Goal: Information Seeking & Learning: Learn about a topic

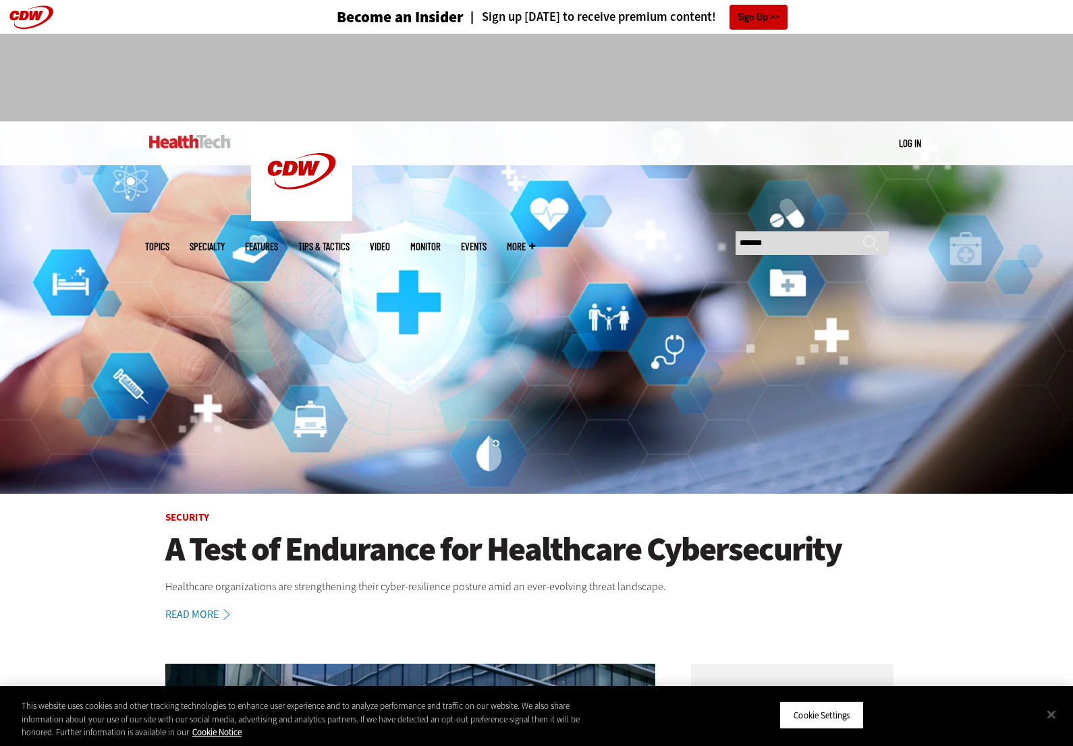
type input "*******"
click at [870, 235] on input "******" at bounding box center [870, 248] width 16 height 27
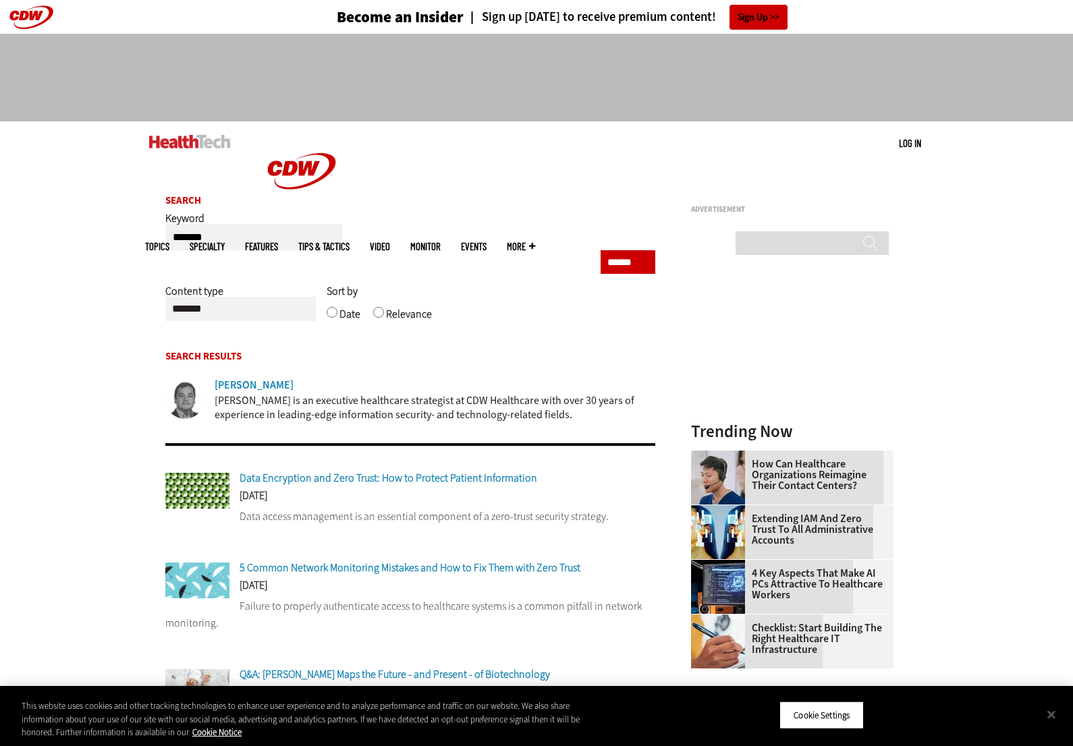
click at [248, 389] on div "[PERSON_NAME]" at bounding box center [254, 385] width 79 height 11
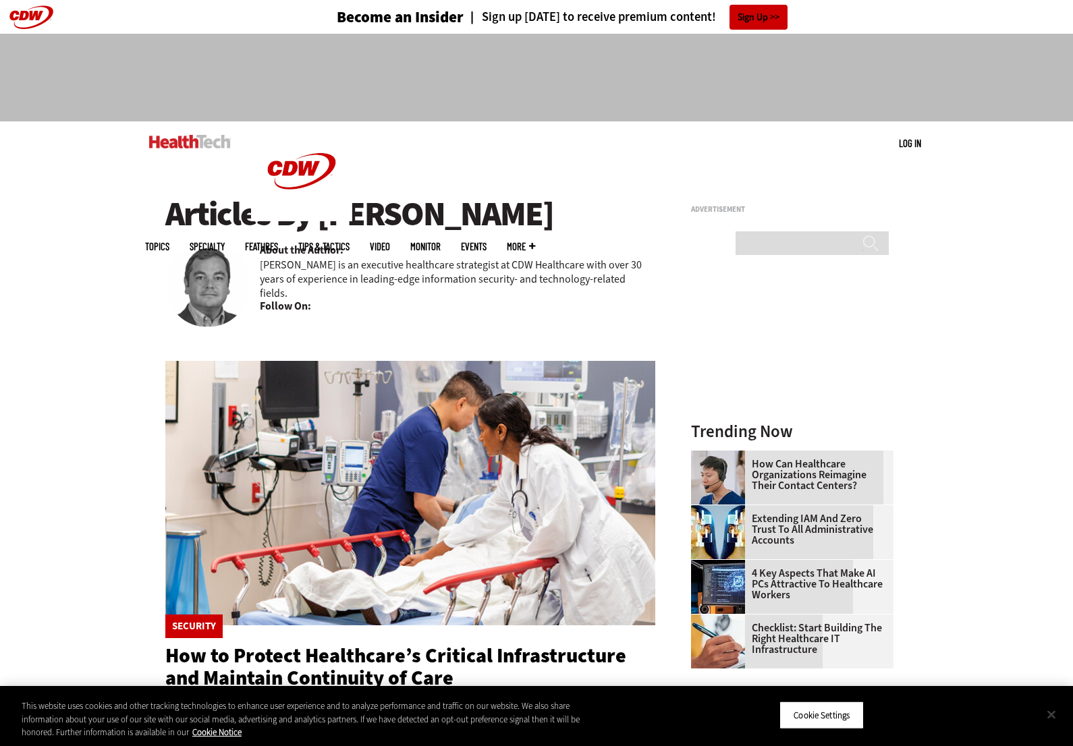
click at [1051, 717] on button "Close" at bounding box center [1051, 715] width 30 height 30
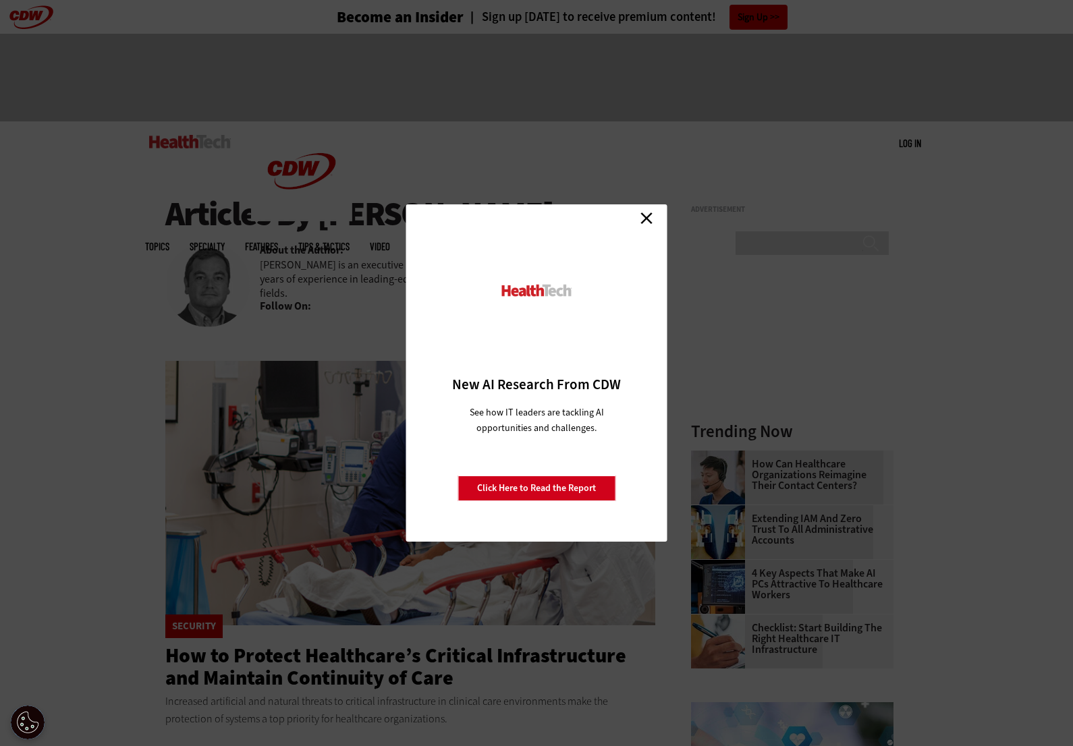
click at [644, 217] on link "Close" at bounding box center [646, 218] width 20 height 20
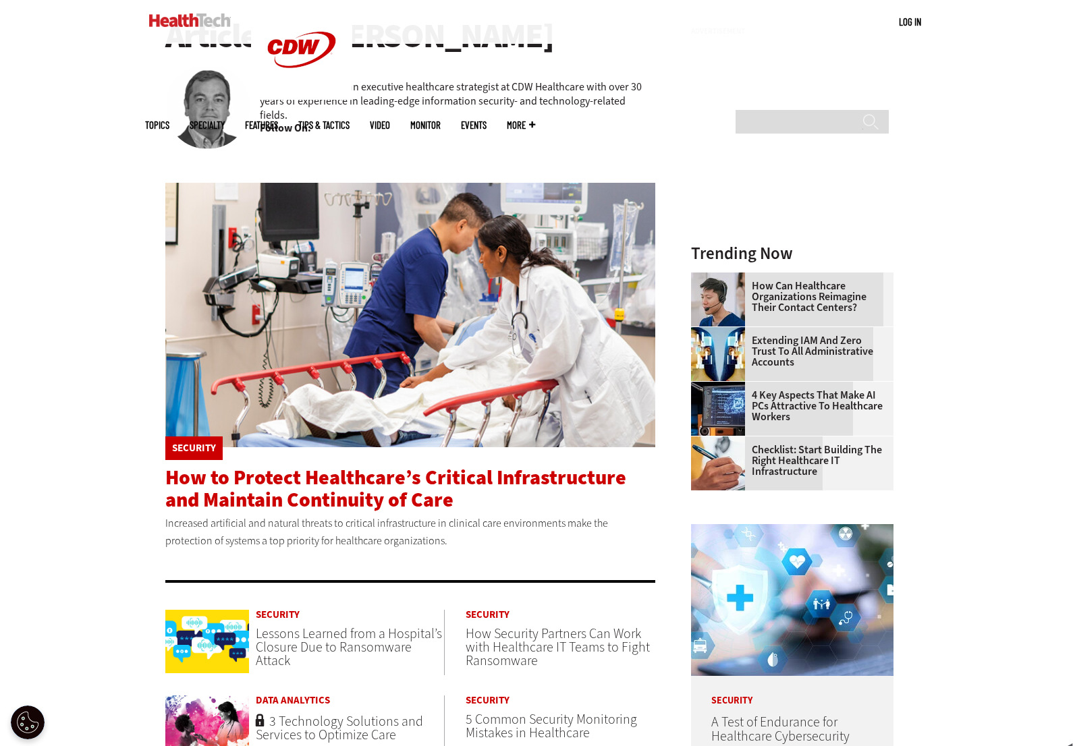
click at [346, 474] on span "How to Protect Healthcare’s Critical Infrastructure and Maintain Continuity of …" at bounding box center [395, 488] width 461 height 49
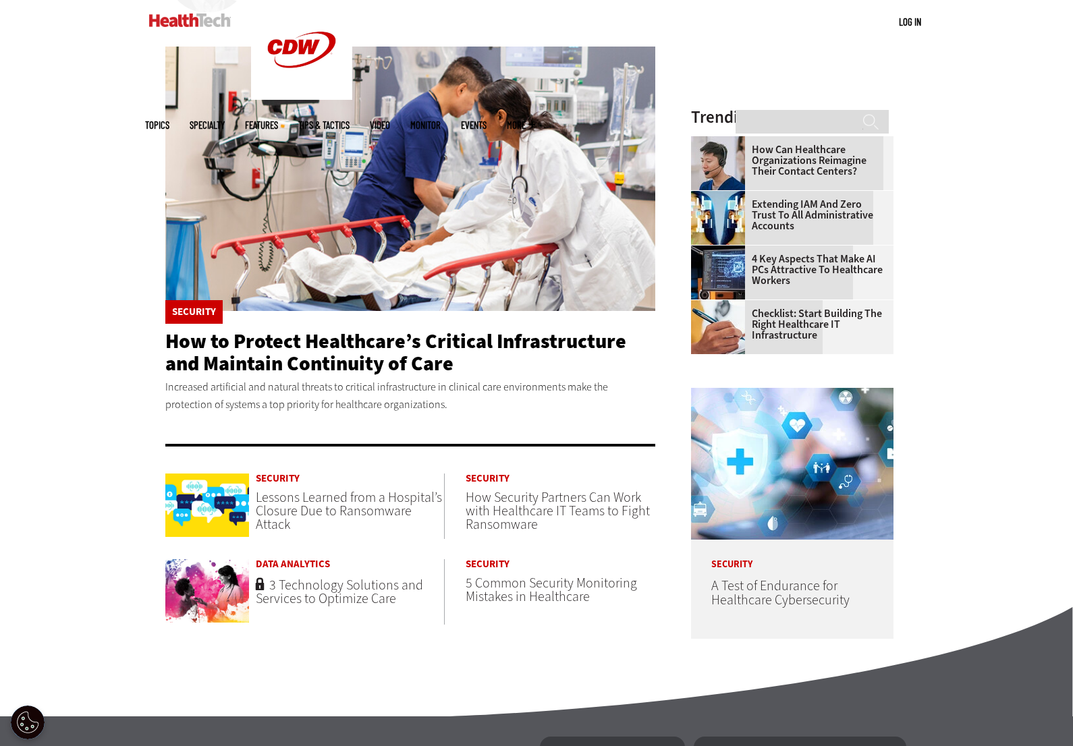
click at [320, 502] on span "Lessons Learned from a Hospital’s Closure Due to Ransomware Attack" at bounding box center [349, 511] width 186 height 45
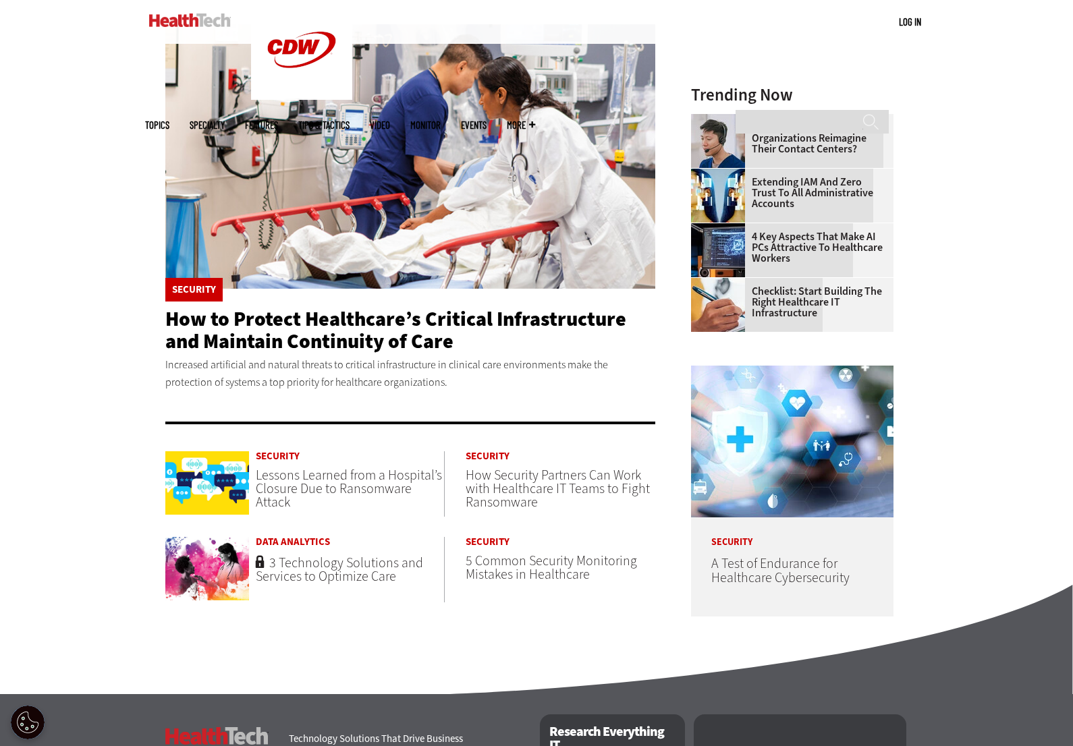
click at [511, 478] on span "How Security Partners Can Work with Healthcare IT Teams to Fight Ransomware" at bounding box center [558, 488] width 184 height 45
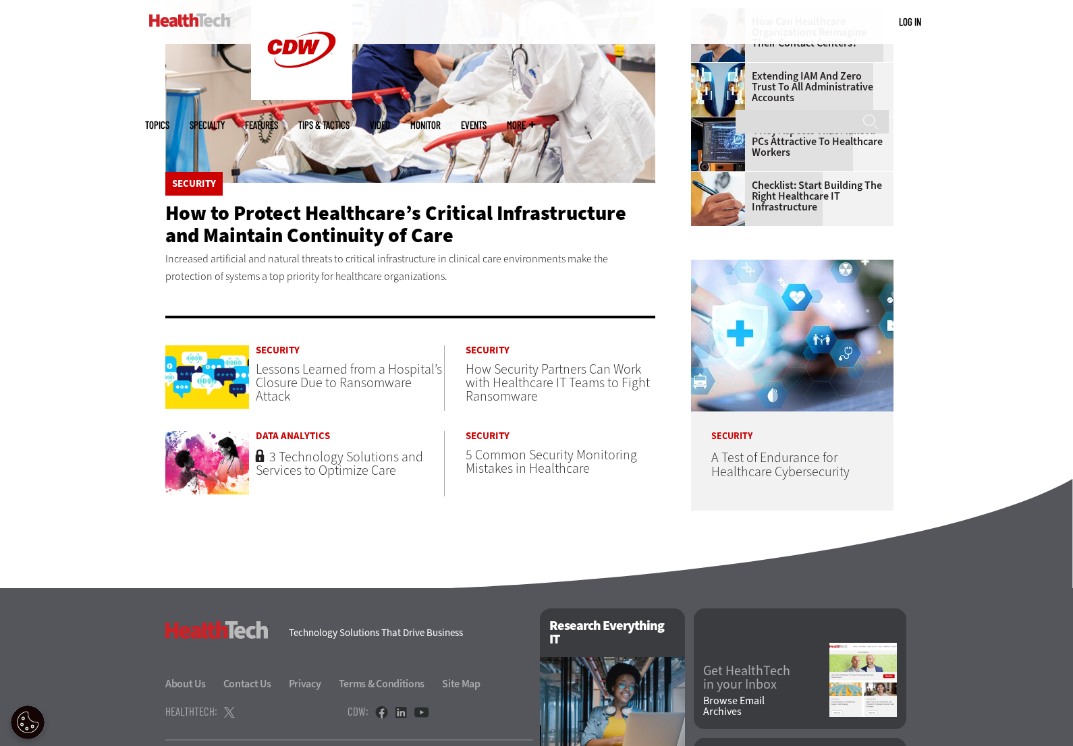
click at [295, 468] on span "3 Technology Solutions and Services to Optimize Care" at bounding box center [339, 464] width 167 height 32
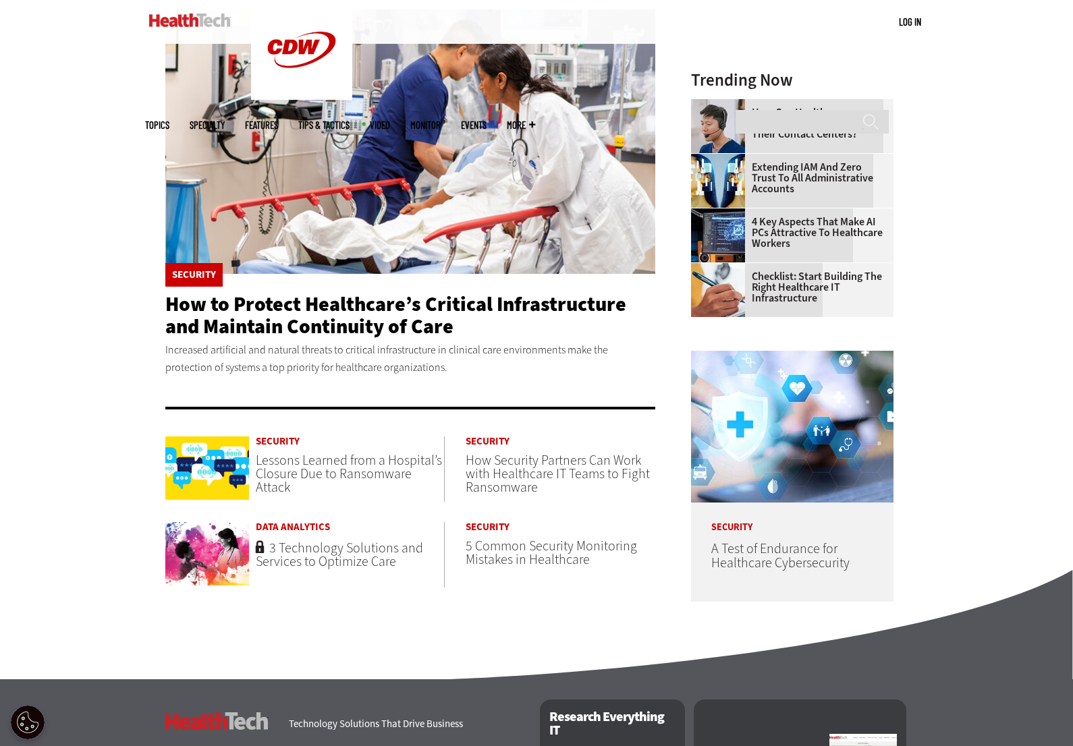
scroll to position [356, 0]
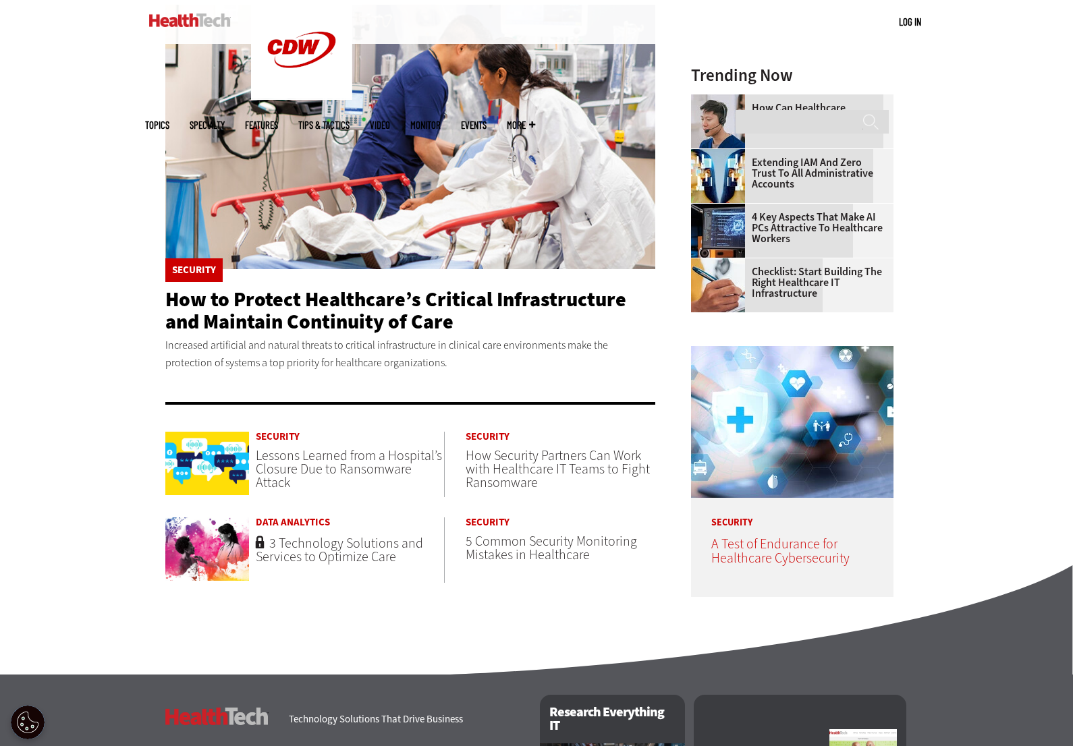
click at [766, 553] on span "A Test of Endurance for Healthcare Cybersecurity" at bounding box center [780, 551] width 138 height 32
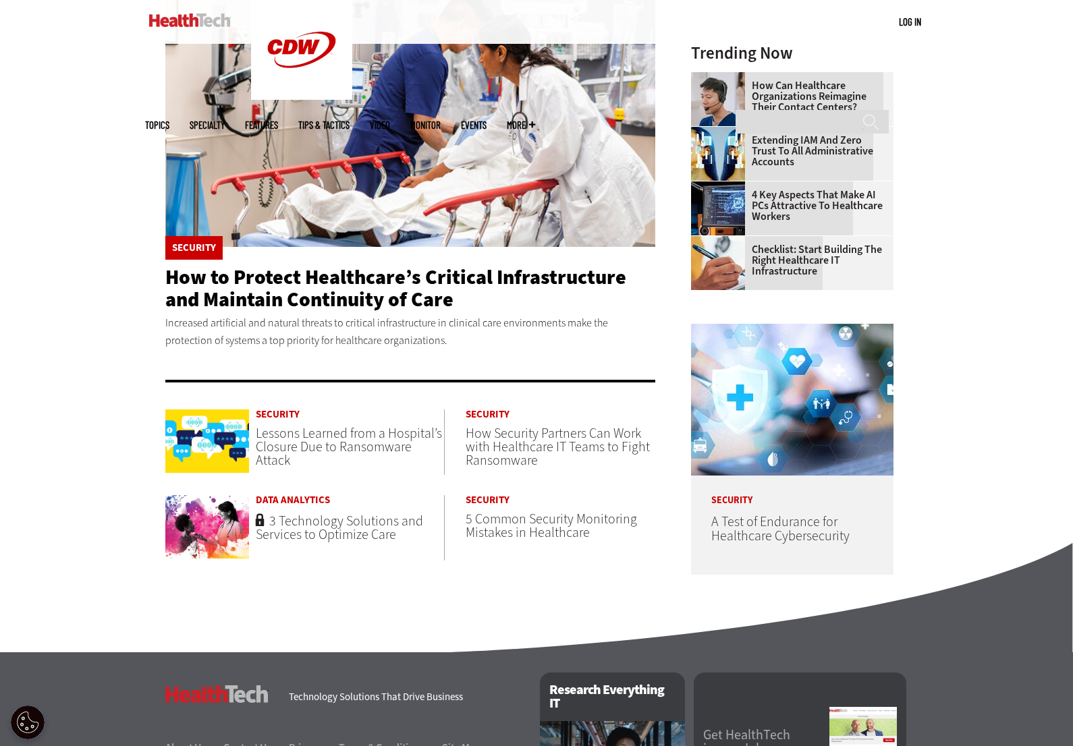
scroll to position [0, 0]
click at [289, 438] on span "Lessons Learned from a Hospital’s Closure Due to Ransomware Attack" at bounding box center [349, 446] width 186 height 45
click at [507, 439] on span "How Security Partners Can Work with Healthcare IT Teams to Fight Ransomware" at bounding box center [558, 446] width 184 height 45
click at [313, 528] on span "3 Technology Solutions and Services to Optimize Care" at bounding box center [339, 528] width 167 height 32
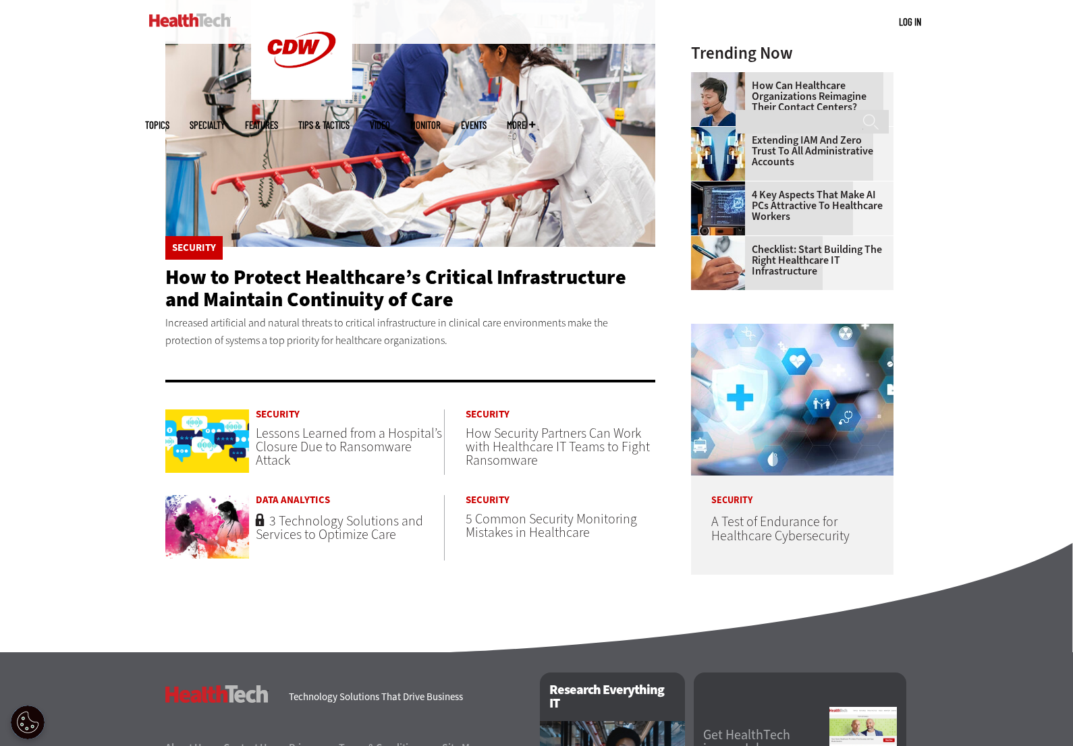
click at [518, 523] on span "5 Common Security Monitoring Mistakes in Healthcare" at bounding box center [551, 526] width 171 height 32
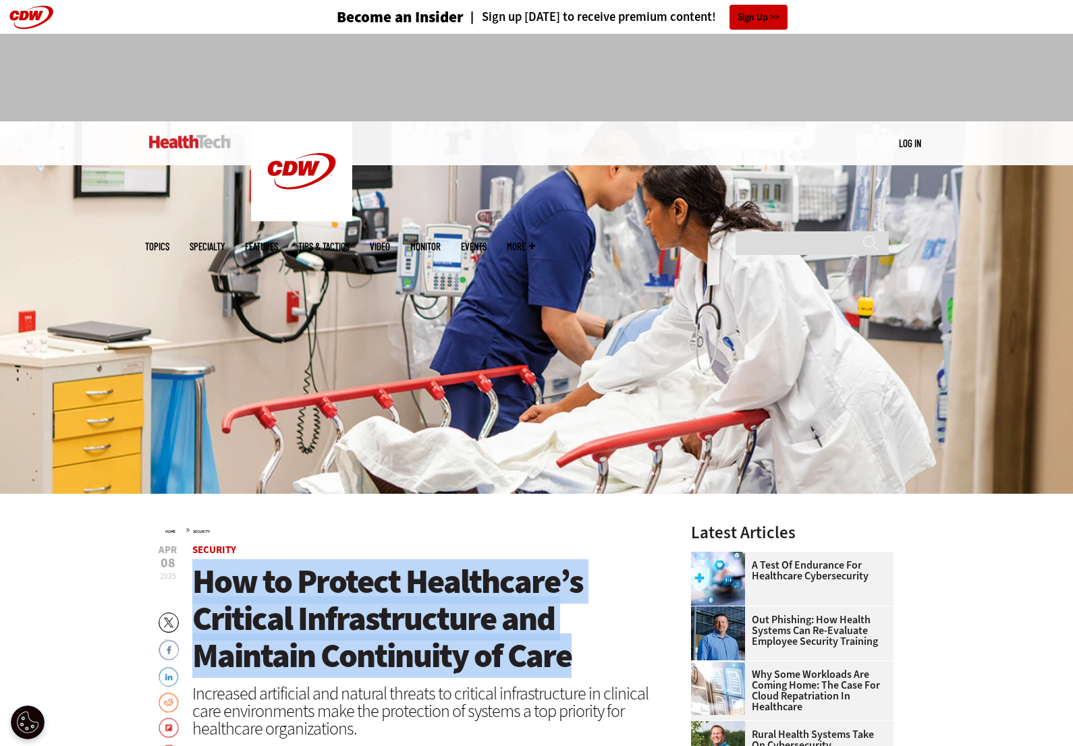
drag, startPoint x: 573, startPoint y: 661, endPoint x: 196, endPoint y: 581, distance: 385.7
click at [196, 581] on h1 "How to Protect Healthcare’s Critical Infrastructure and Maintain Continuity of …" at bounding box center [423, 618] width 463 height 111
copy span "How to Protect Healthcare’s Critical Infrastructure and Maintain Continuity of …"
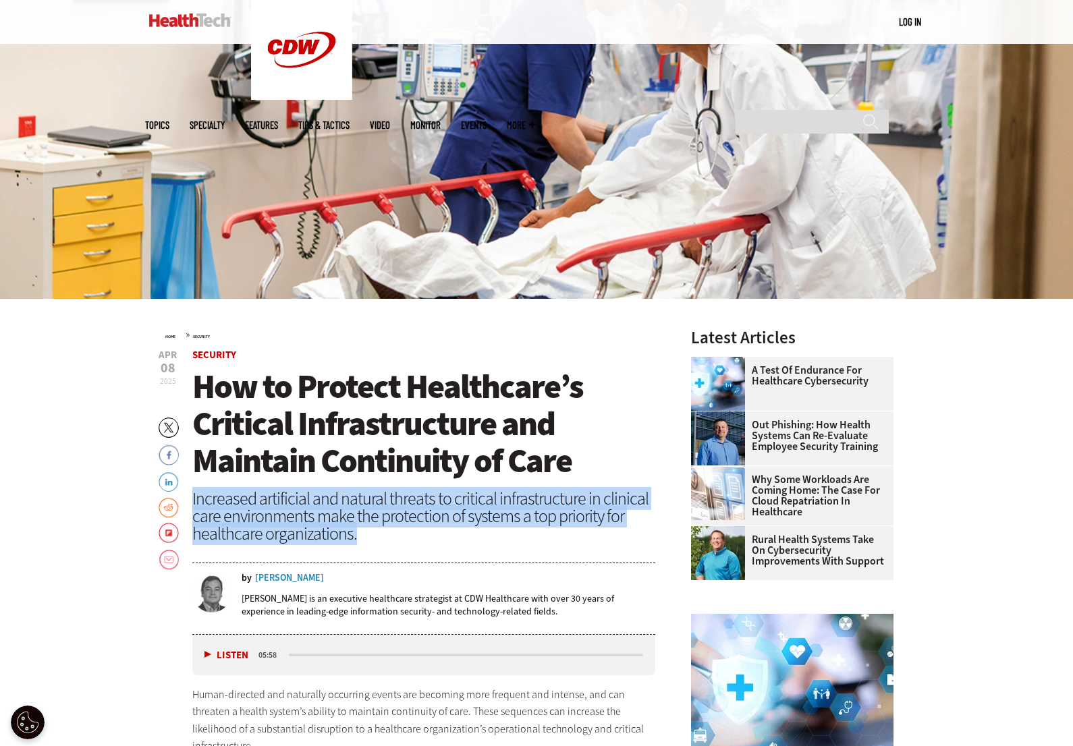
drag, startPoint x: 356, startPoint y: 537, endPoint x: 190, endPoint y: 498, distance: 171.2
copy div "Increased artificial and natural threats to critical infrastructure in clinical…"
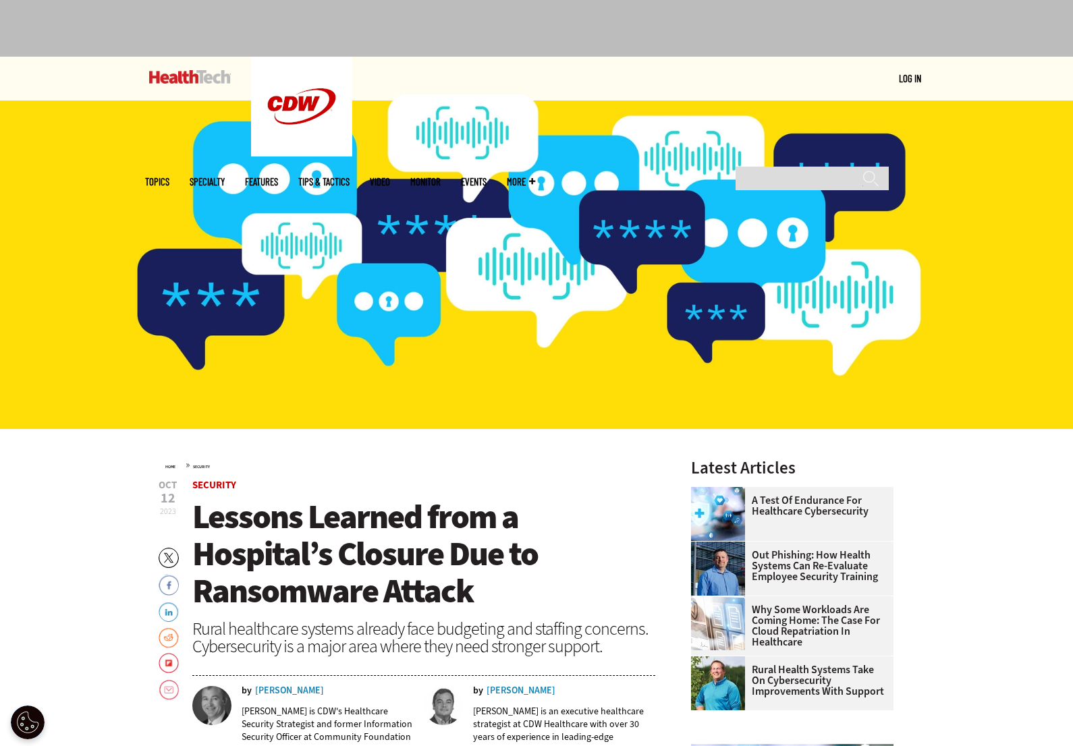
scroll to position [77, 0]
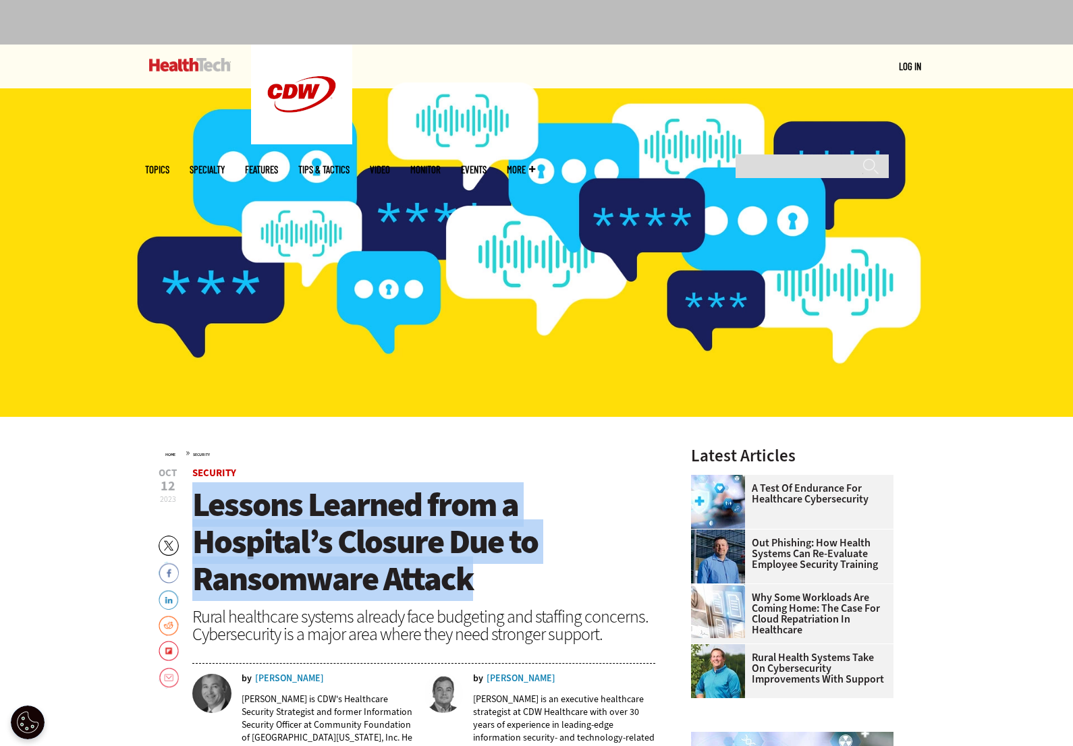
drag, startPoint x: 479, startPoint y: 580, endPoint x: 198, endPoint y: 496, distance: 293.8
click at [198, 496] on h1 "Lessons Learned from a Hospital’s Closure Due to Ransomware Attack" at bounding box center [423, 542] width 463 height 111
copy span "Lessons Learned from a Hospital’s Closure Due to Ransomware Attack"
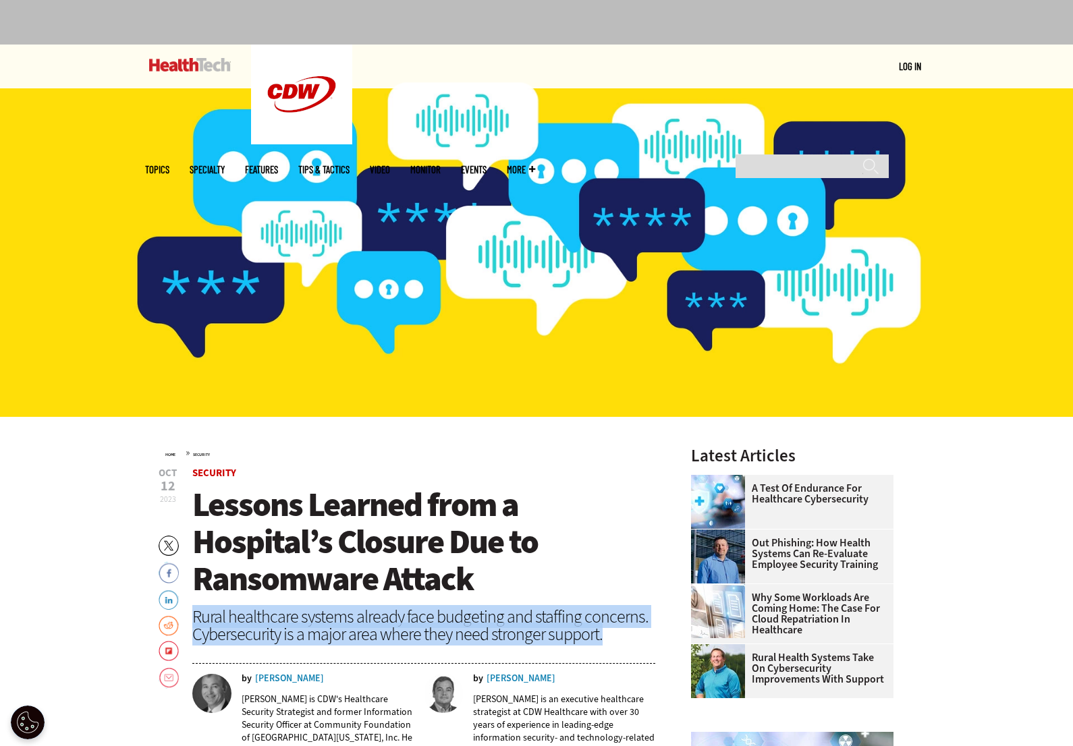
drag, startPoint x: 603, startPoint y: 634, endPoint x: 189, endPoint y: 613, distance: 414.2
copy div "Rural healthcare systems already face budgeting and staffing concerns. Cybersec…"
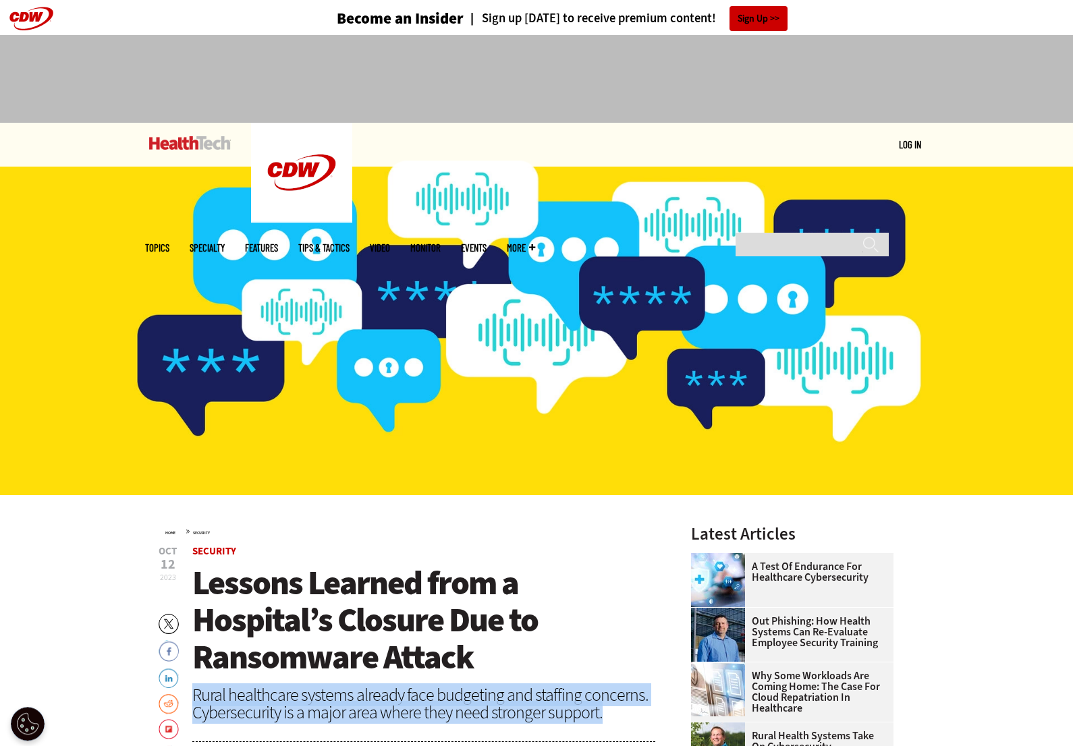
scroll to position [0, 0]
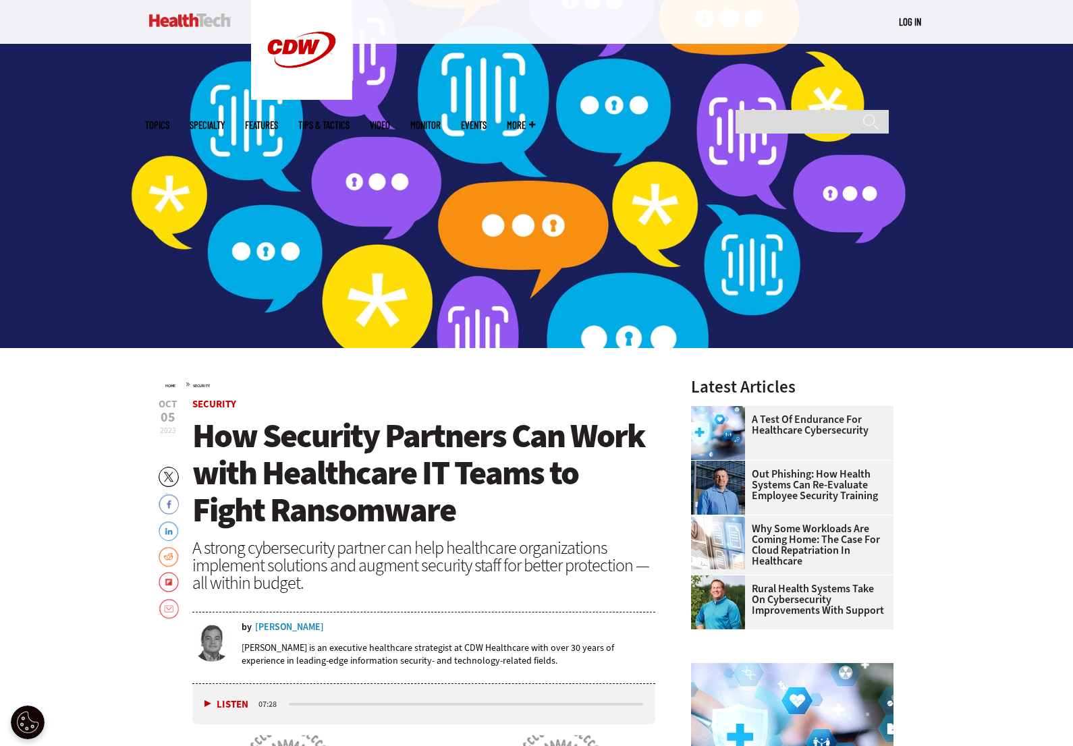
scroll to position [146, 0]
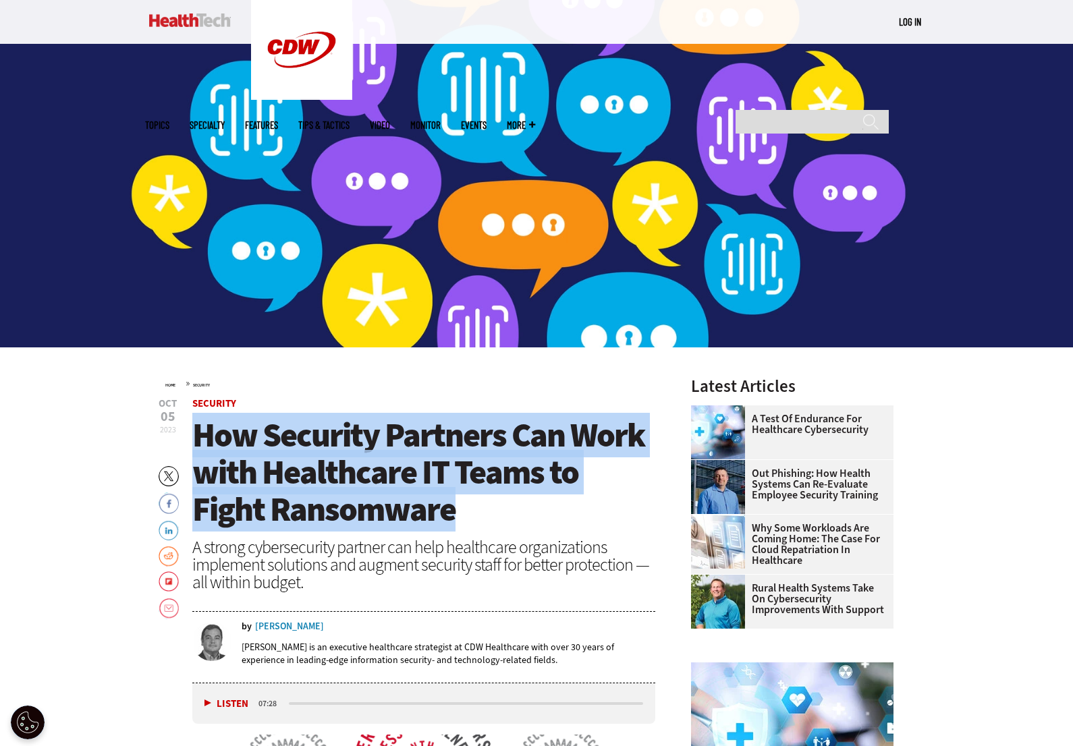
drag, startPoint x: 455, startPoint y: 506, endPoint x: 202, endPoint y: 435, distance: 263.6
click at [202, 435] on h1 "How Security Partners Can Work with Healthcare IT Teams to Fight Ransomware" at bounding box center [423, 472] width 463 height 111
copy span "How Security Partners Can Work with Healthcare IT Teams to Fight Ransomware"
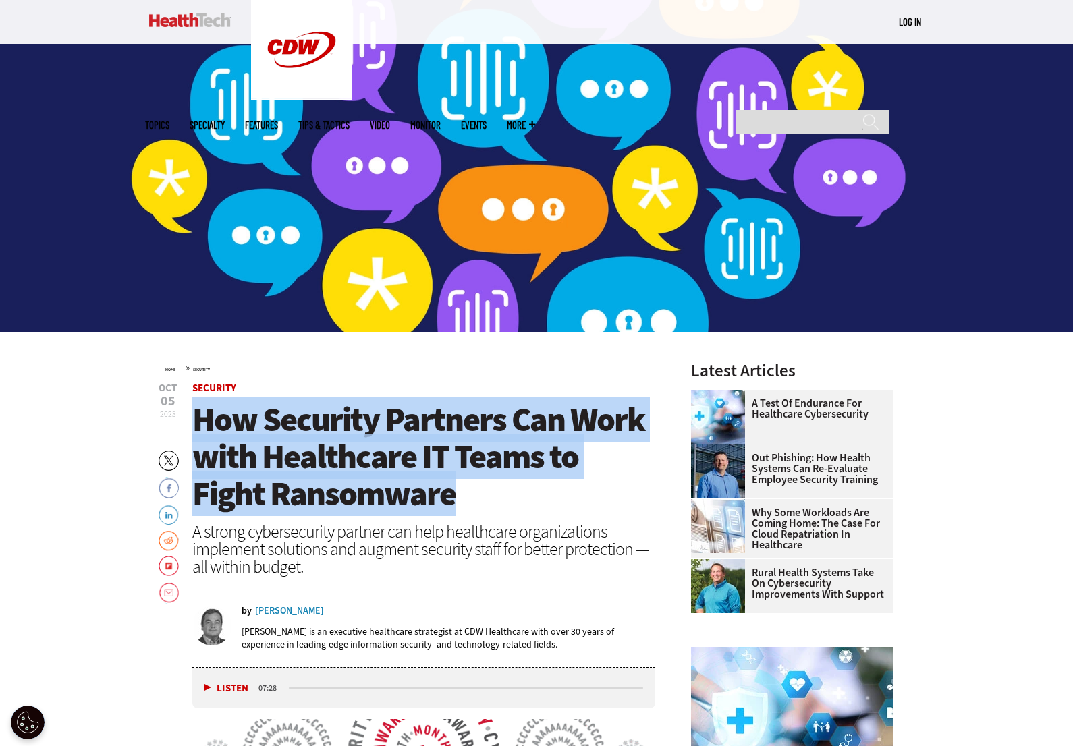
scroll to position [0, 0]
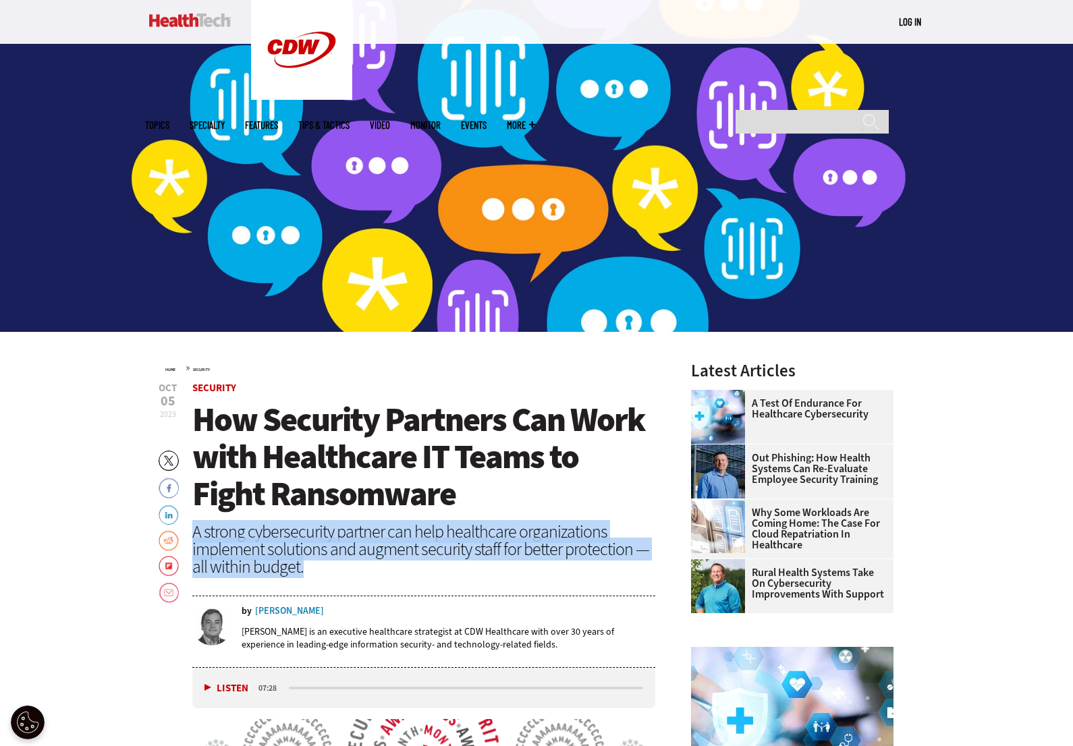
drag, startPoint x: 306, startPoint y: 565, endPoint x: 196, endPoint y: 532, distance: 115.0
click at [196, 532] on div "A strong cybersecurity partner can help healthcare organizations implement solu…" at bounding box center [423, 549] width 463 height 53
copy div "A strong cybersecurity partner can help healthcare organizations implement solu…"
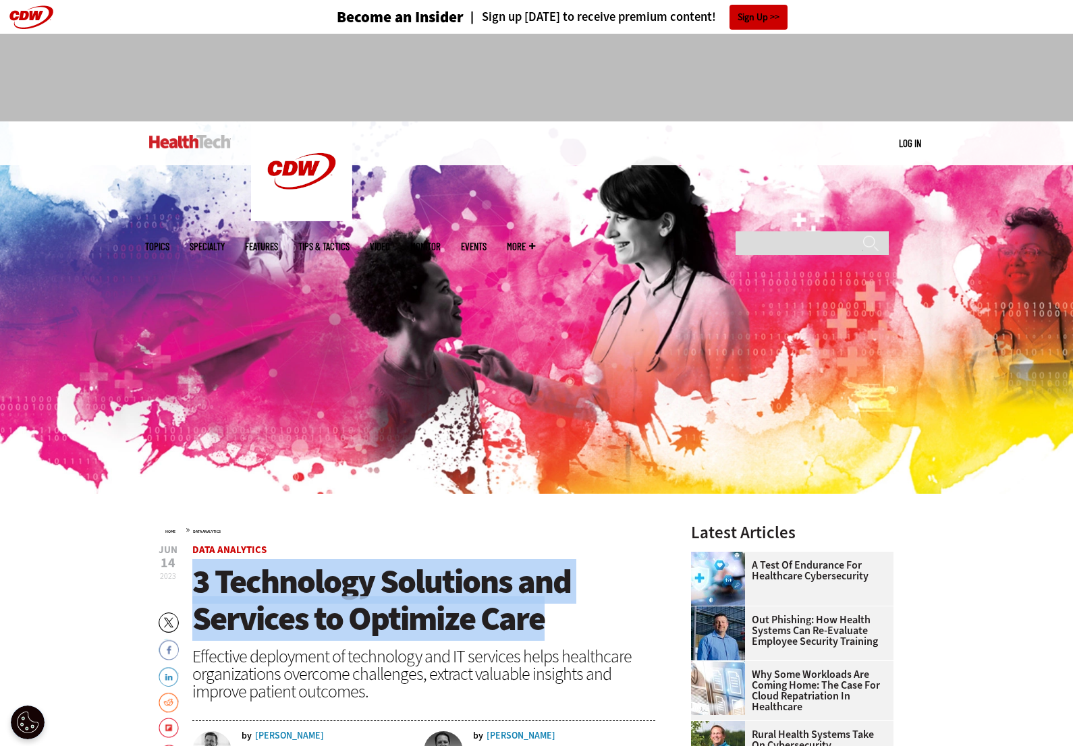
drag, startPoint x: 549, startPoint y: 622, endPoint x: 194, endPoint y: 584, distance: 357.0
click at [194, 588] on h1 "3 Technology Solutions and Services to Optimize Care" at bounding box center [423, 600] width 463 height 74
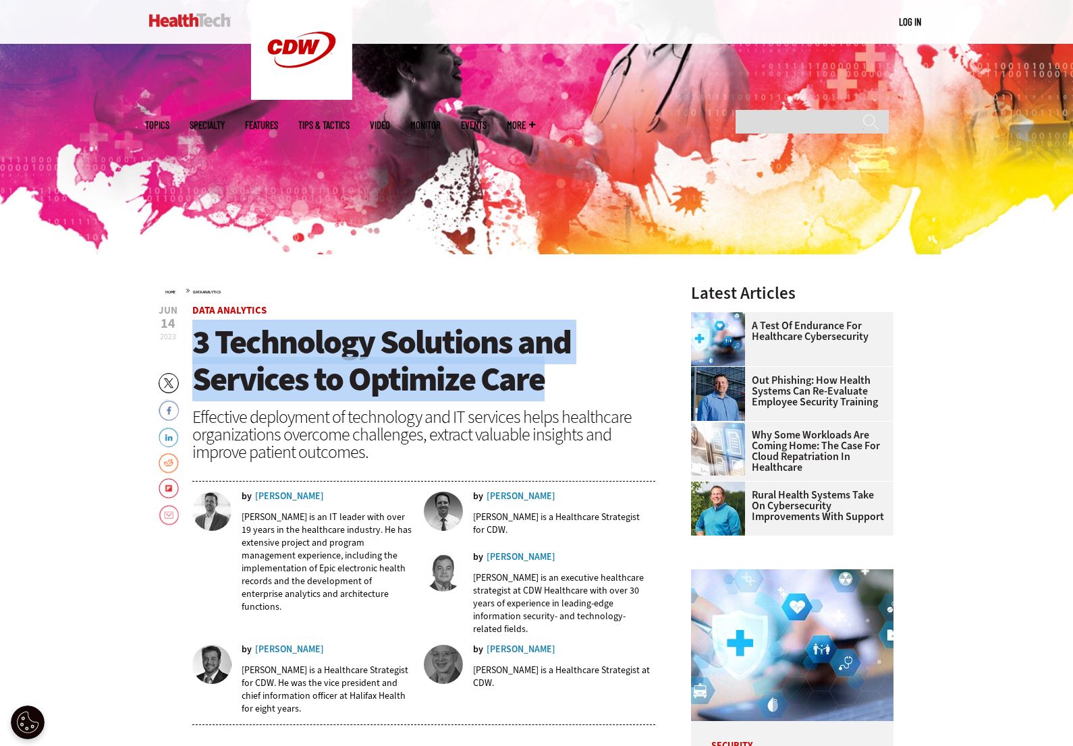
scroll to position [238, 0]
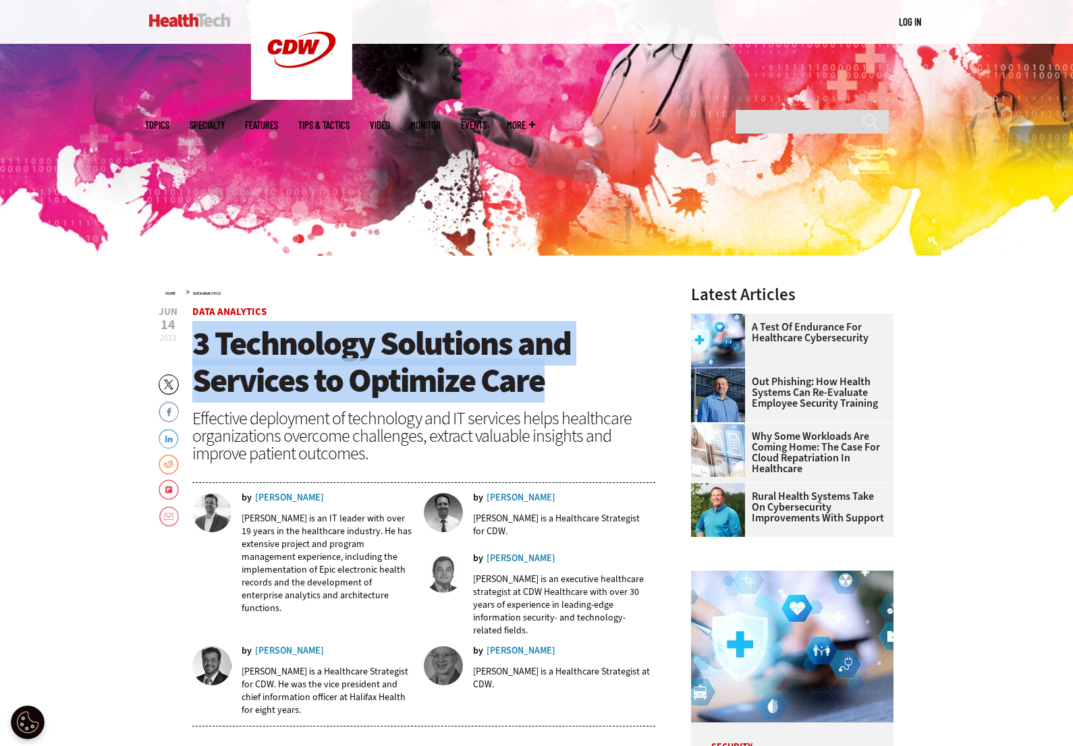
copy span "3 Technology Solutions and Services to Optimize Care"
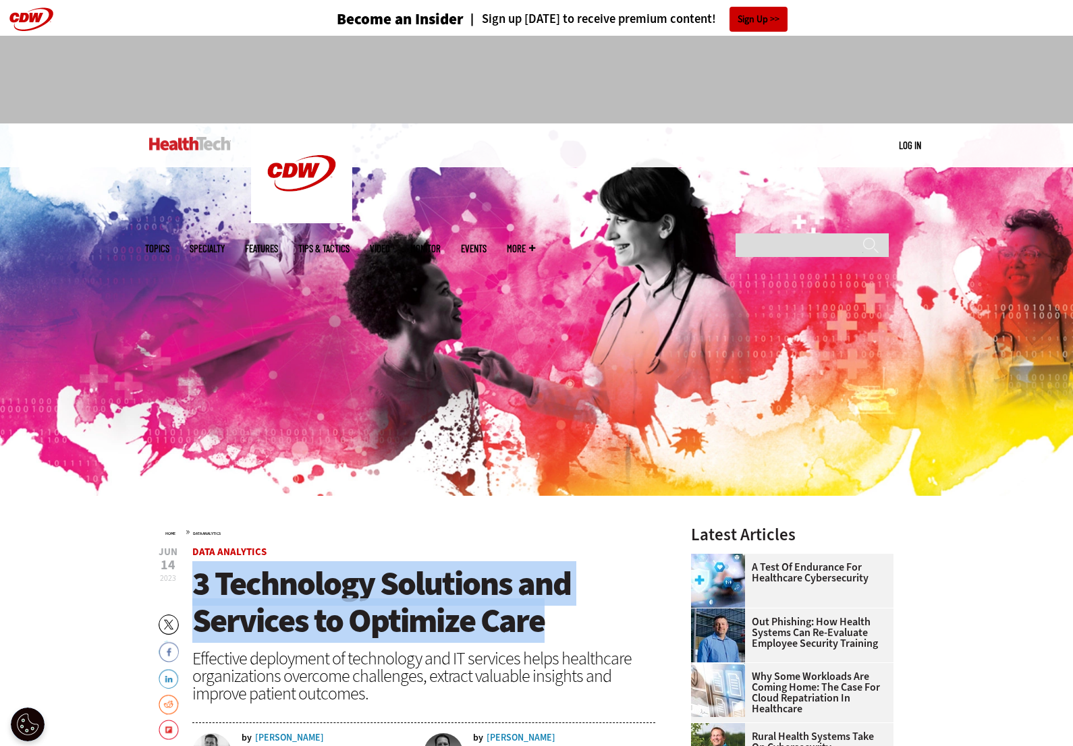
scroll to position [0, 0]
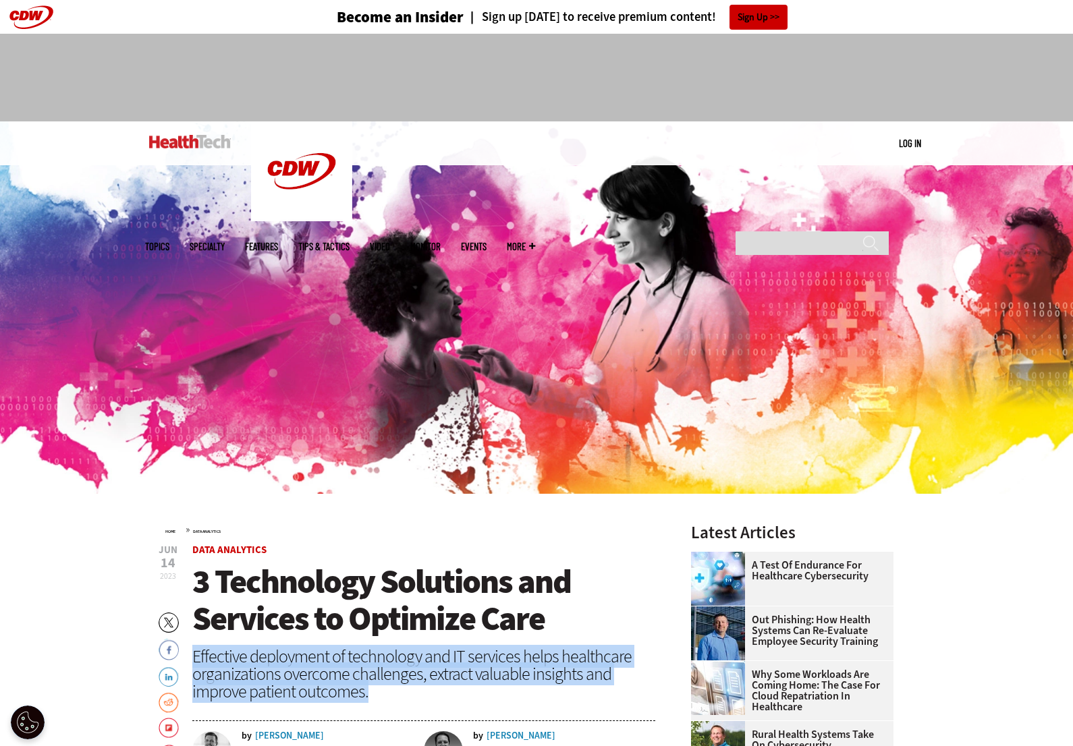
drag, startPoint x: 376, startPoint y: 692, endPoint x: 195, endPoint y: 658, distance: 184.0
click at [195, 659] on div "Effective deployment of technology and IT services helps healthcare organizatio…" at bounding box center [423, 674] width 463 height 53
copy div "Effective deployment of technology and IT services helps healthcare organizatio…"
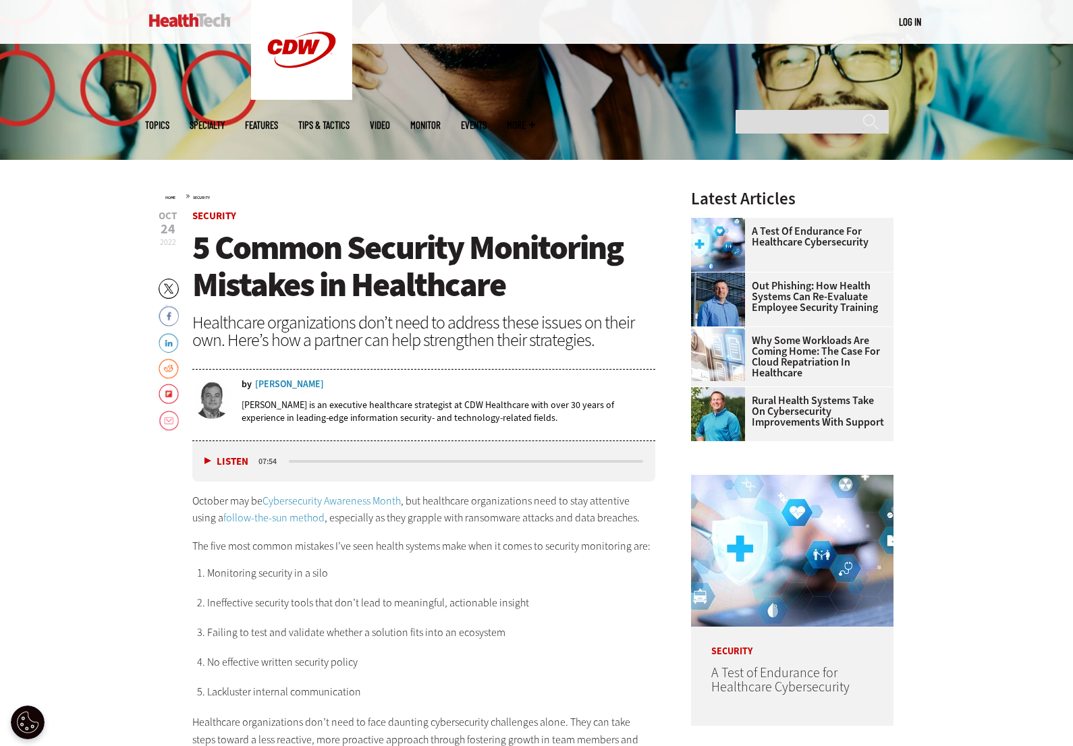
scroll to position [325, 0]
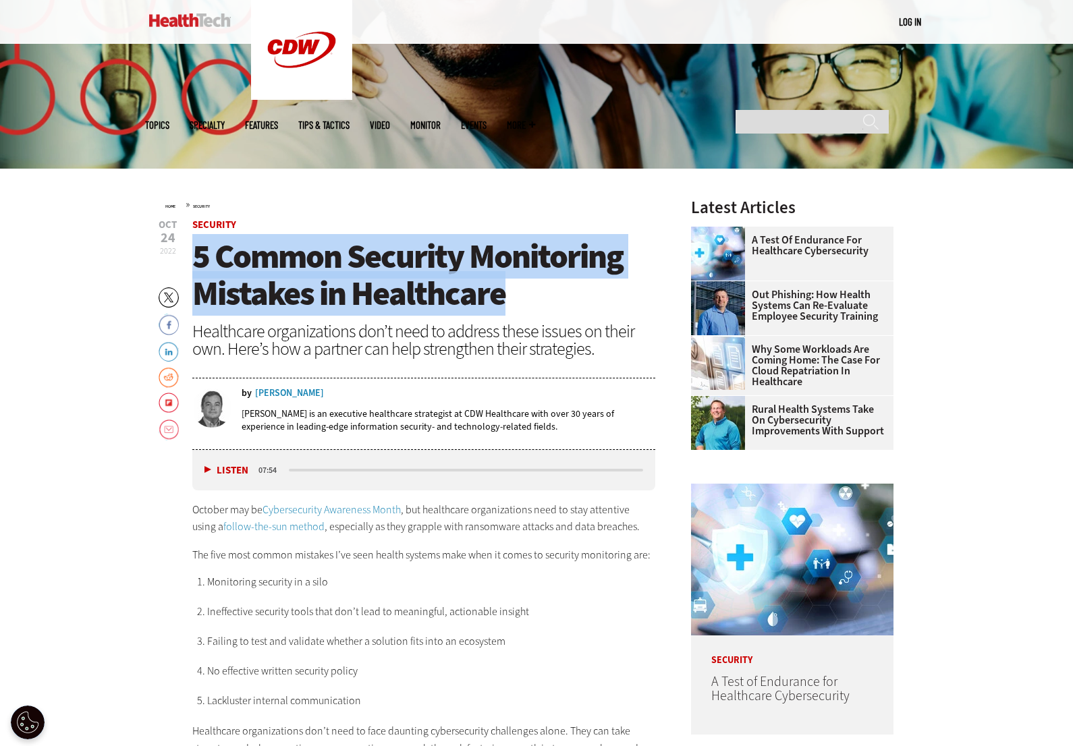
drag, startPoint x: 506, startPoint y: 295, endPoint x: 184, endPoint y: 254, distance: 325.2
copy span "5 Common Security Monitoring Mistakes in Healthcare"
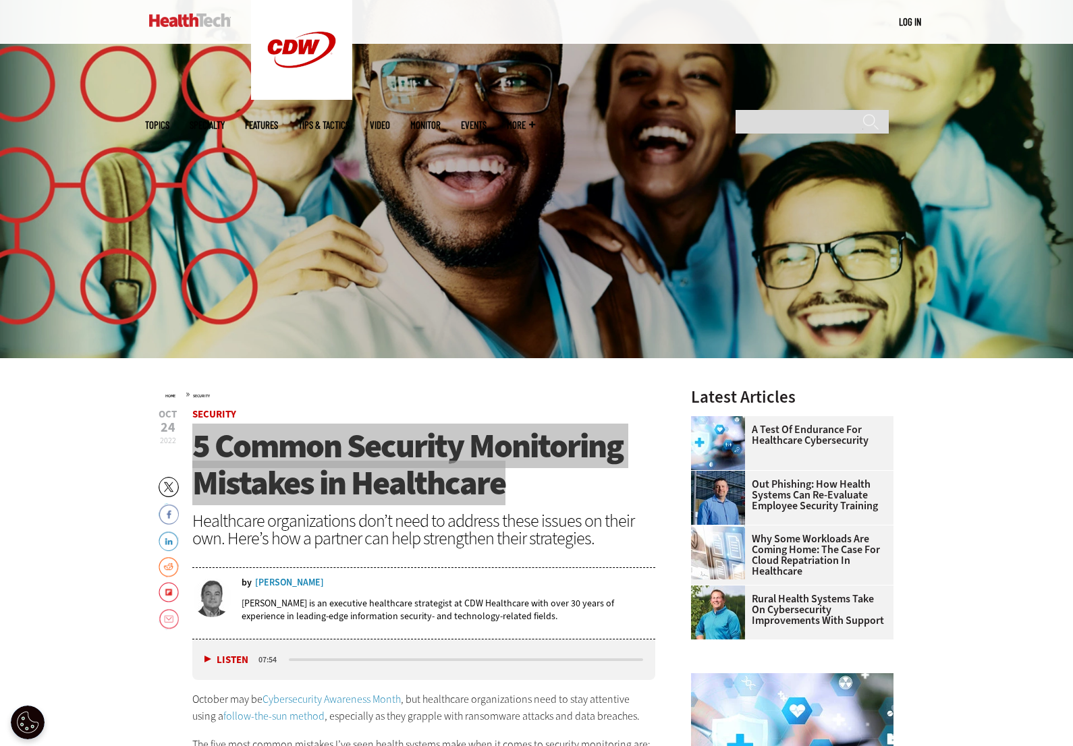
scroll to position [134, 0]
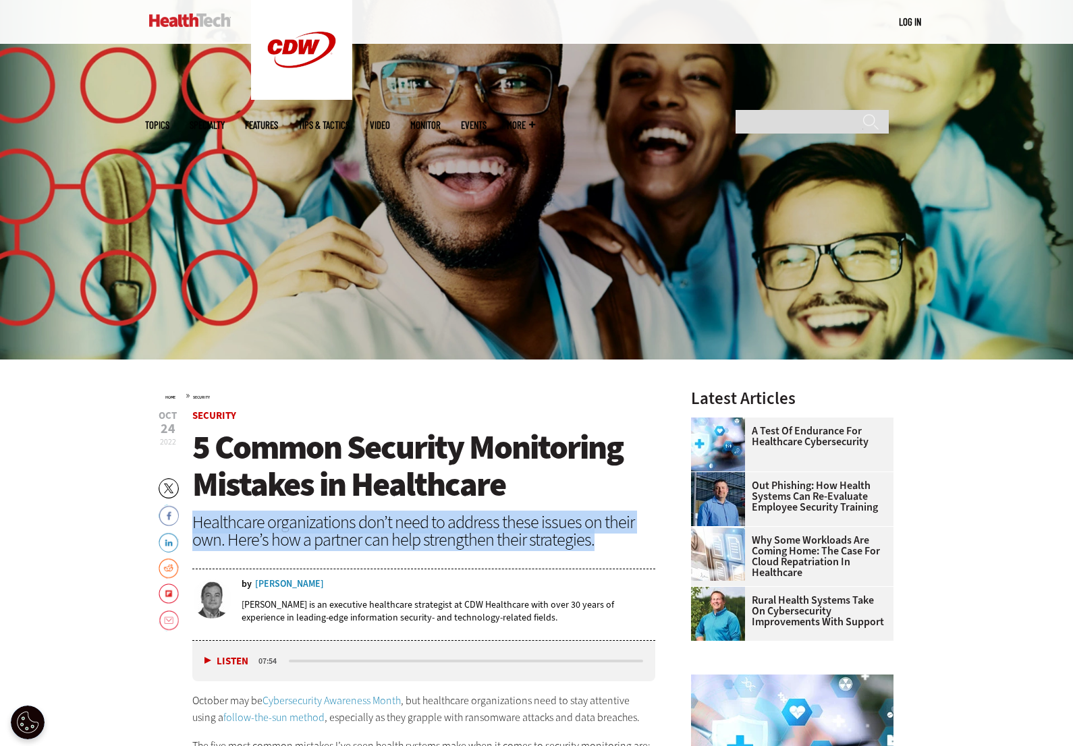
drag, startPoint x: 594, startPoint y: 542, endPoint x: 195, endPoint y: 524, distance: 399.2
click at [195, 524] on div "Healthcare organizations don’t need to address these issues on their own. Here’…" at bounding box center [423, 531] width 463 height 35
copy div "Healthcare organizations don’t need to address these issues on their own. Here’…"
